Goal: Task Accomplishment & Management: Manage account settings

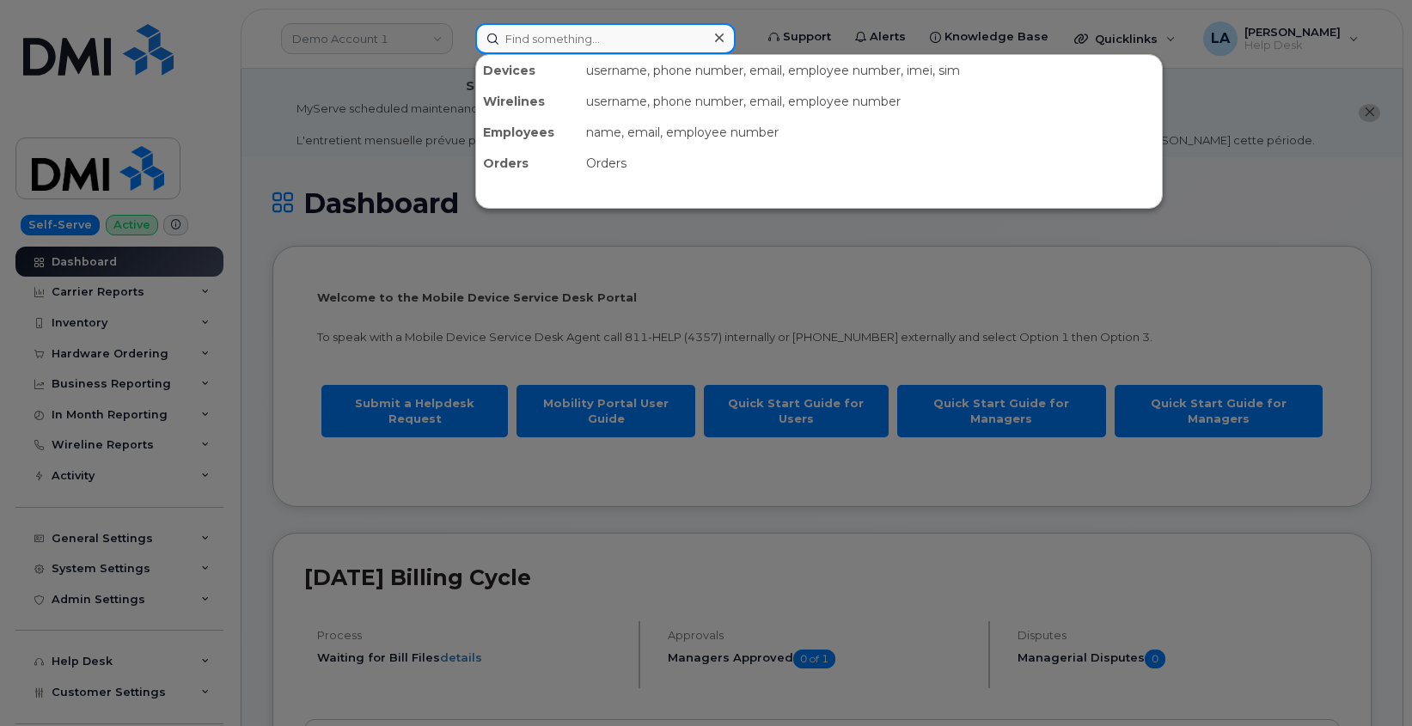
click at [581, 28] on input at bounding box center [605, 38] width 260 height 31
paste input "[PHONE_NUMBER]"
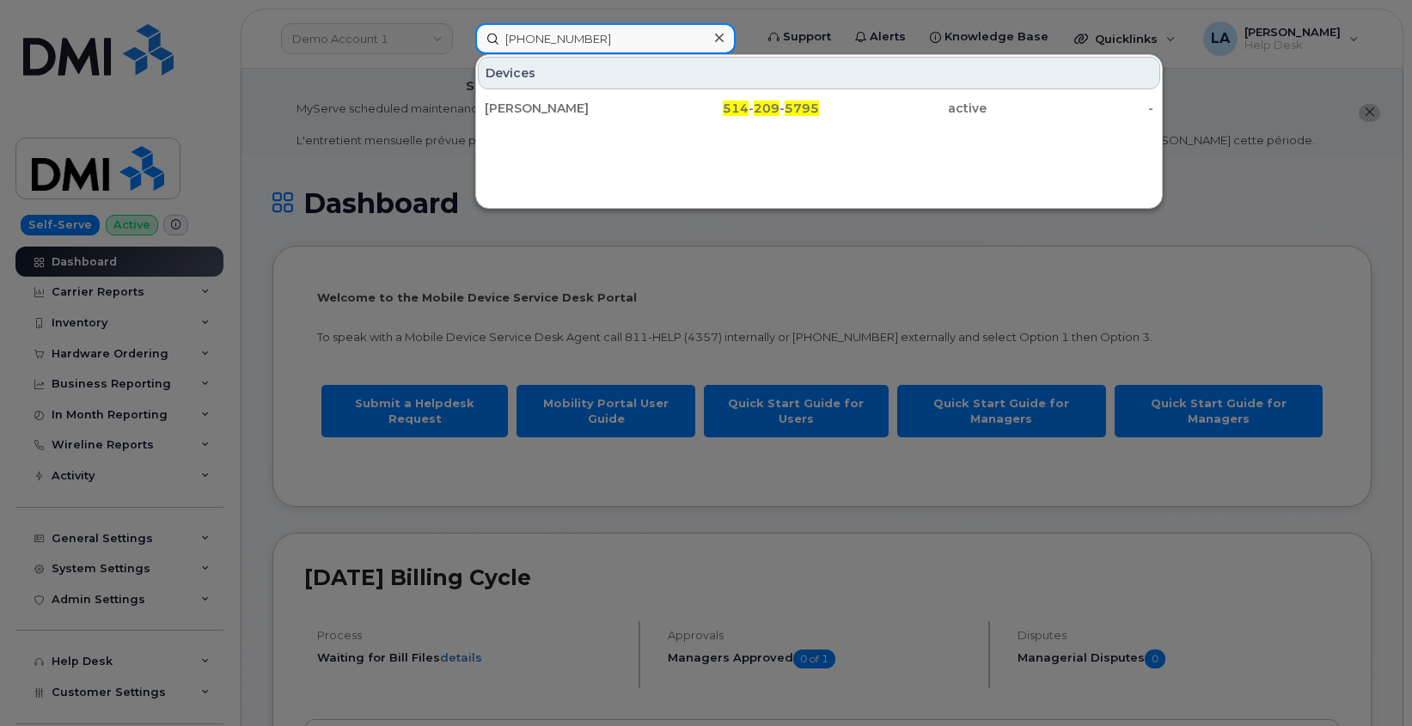
type input "[PHONE_NUMBER]"
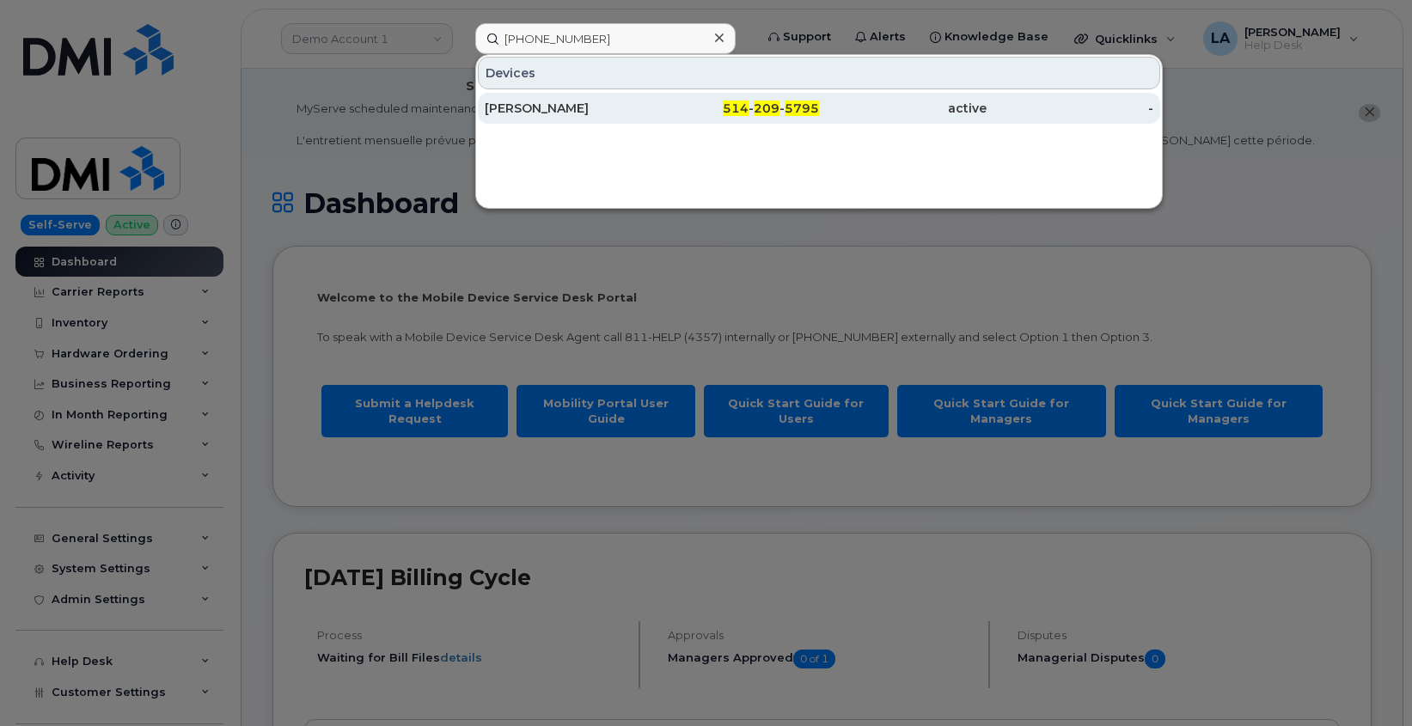
click at [559, 114] on div "[PERSON_NAME]" at bounding box center [569, 108] width 168 height 17
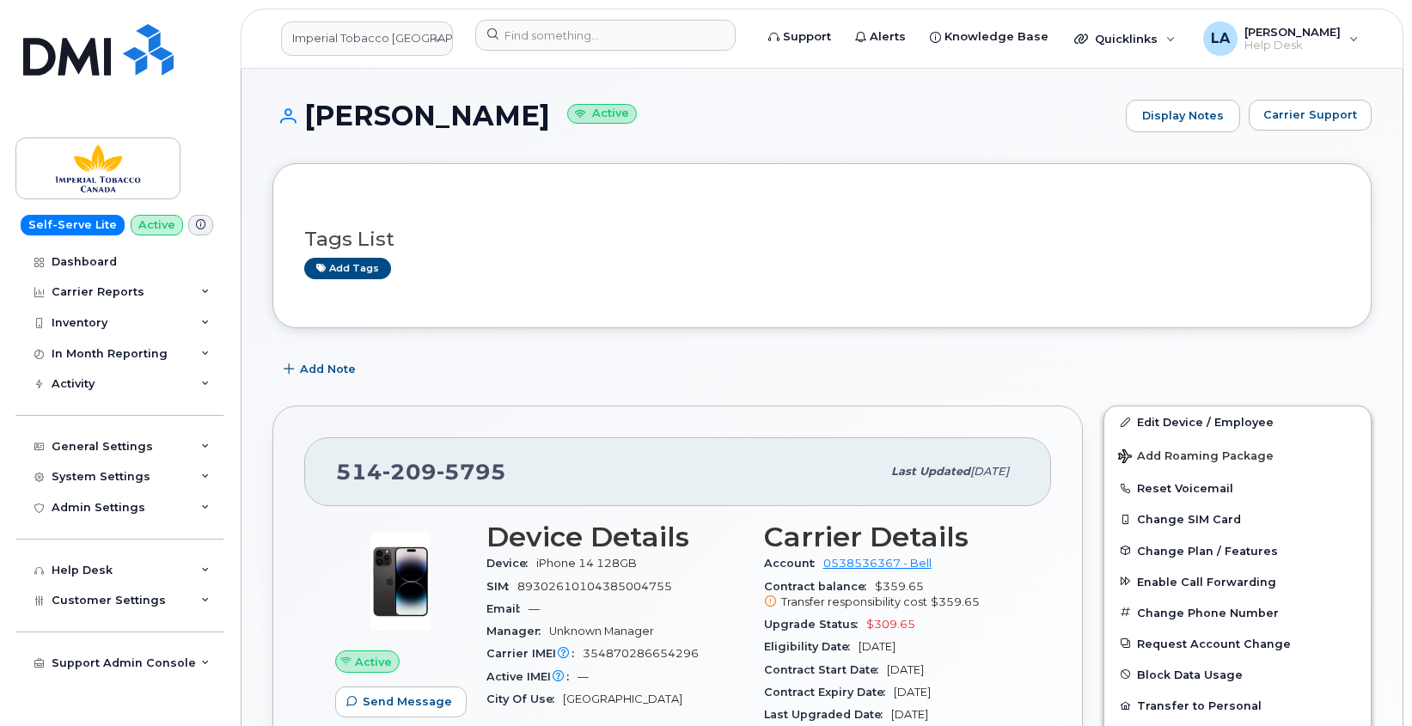
drag, startPoint x: 309, startPoint y: 113, endPoint x: 621, endPoint y: 116, distance: 312.0
click at [621, 116] on h1 "Anastasiya Anufriyeva Active" at bounding box center [694, 116] width 845 height 30
click at [1246, 272] on div "Add tags" at bounding box center [815, 268] width 1022 height 21
drag, startPoint x: 310, startPoint y: 114, endPoint x: 623, endPoint y: 122, distance: 313.0
click at [623, 122] on h1 "Anastasiya Anufriyeva Active" at bounding box center [694, 116] width 845 height 30
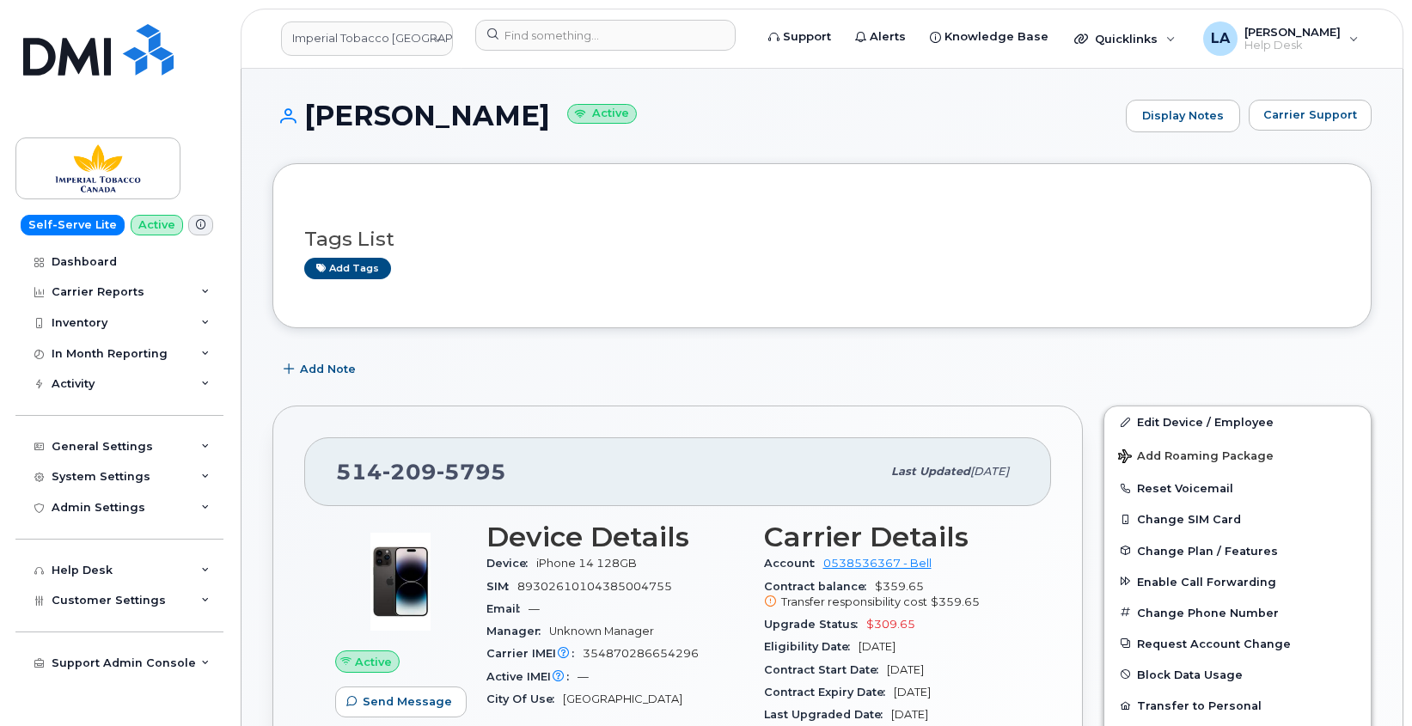
copy h1 "[PERSON_NAME]"
click at [1111, 233] on h3 "Tags List" at bounding box center [822, 239] width 1036 height 21
click at [1182, 421] on link "Edit Device / Employee" at bounding box center [1238, 422] width 266 height 31
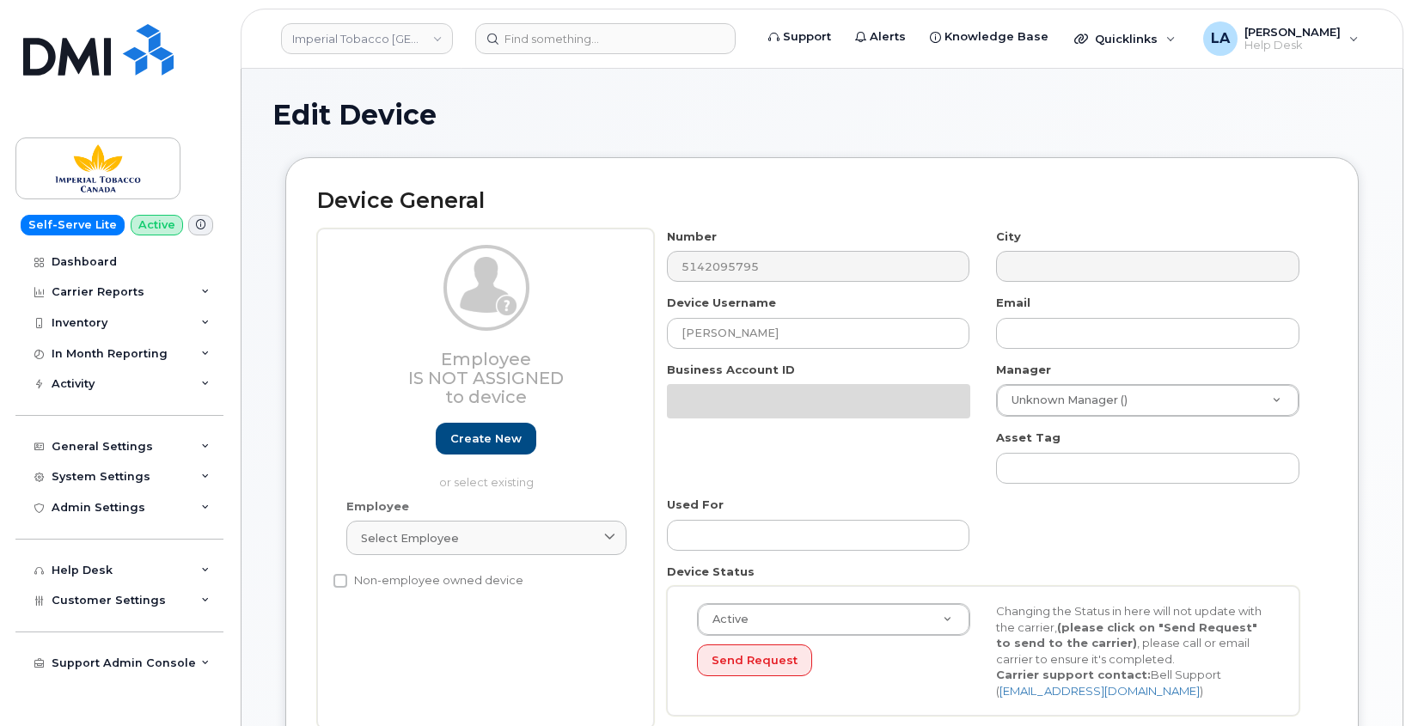
select select "1386428"
select select "1386429"
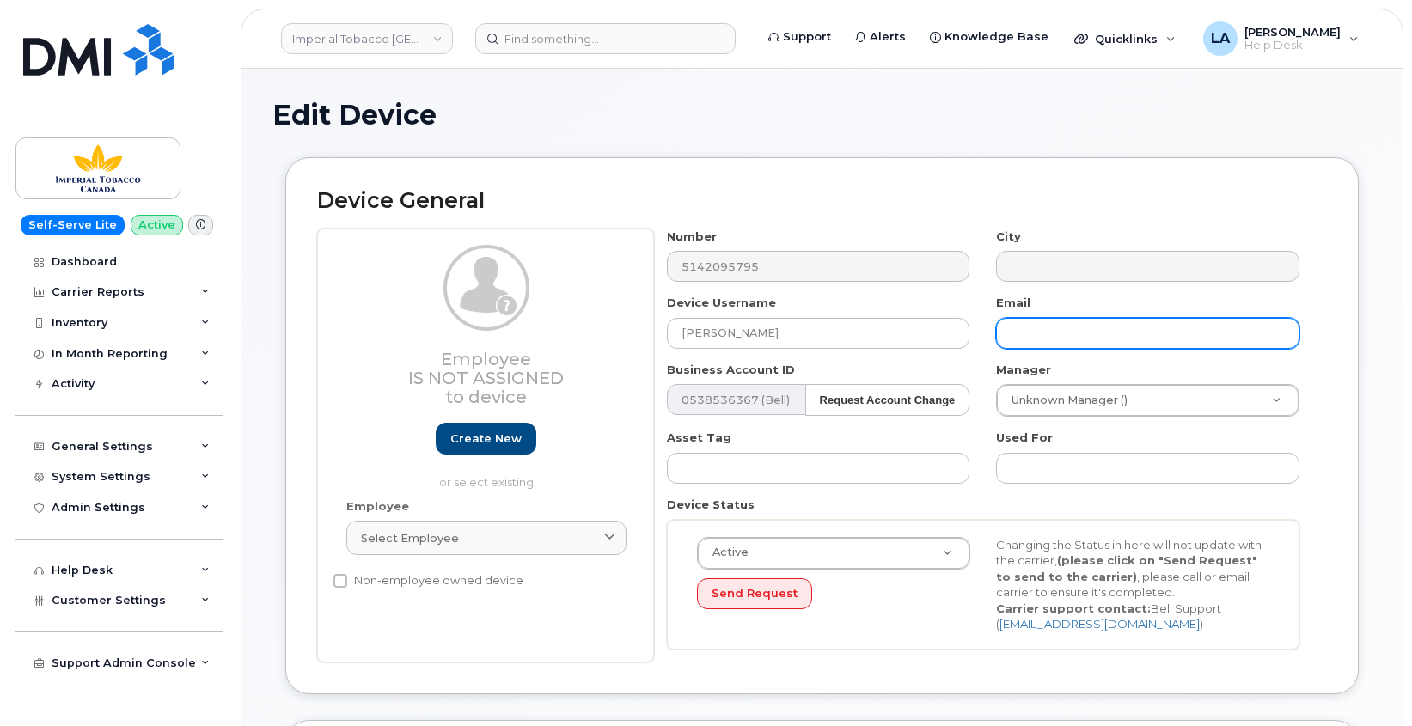
click at [1071, 335] on input "text" at bounding box center [1147, 333] width 303 height 31
paste input "Anastasiya_Anufriyeva1_external@bat.com"
type input "Anastasiya_Anufriyeva1_external@bat.com"
click at [1313, 155] on div "Edit Device" at bounding box center [821, 129] width 1099 height 58
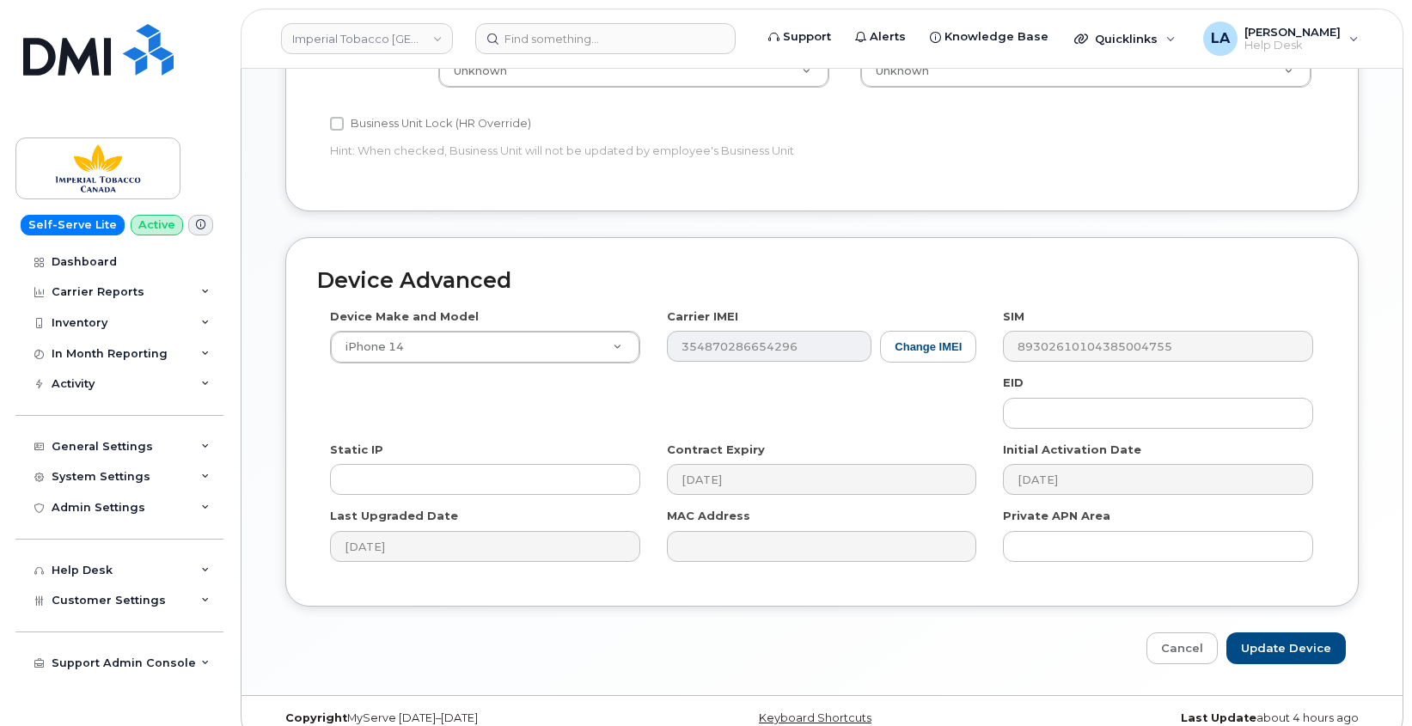
scroll to position [803, 0]
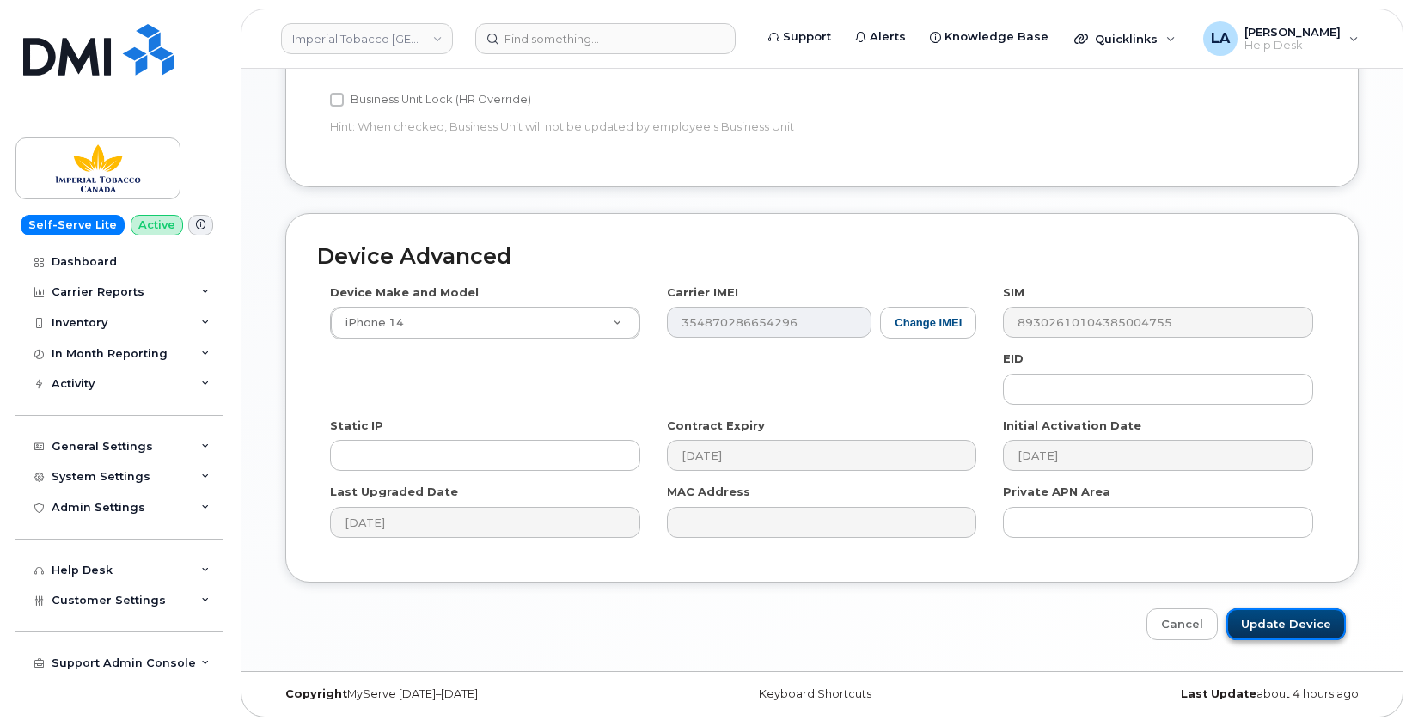
click at [1289, 631] on input "Update Device" at bounding box center [1286, 625] width 119 height 32
type input "Saving..."
